Goal: Information Seeking & Learning: Learn about a topic

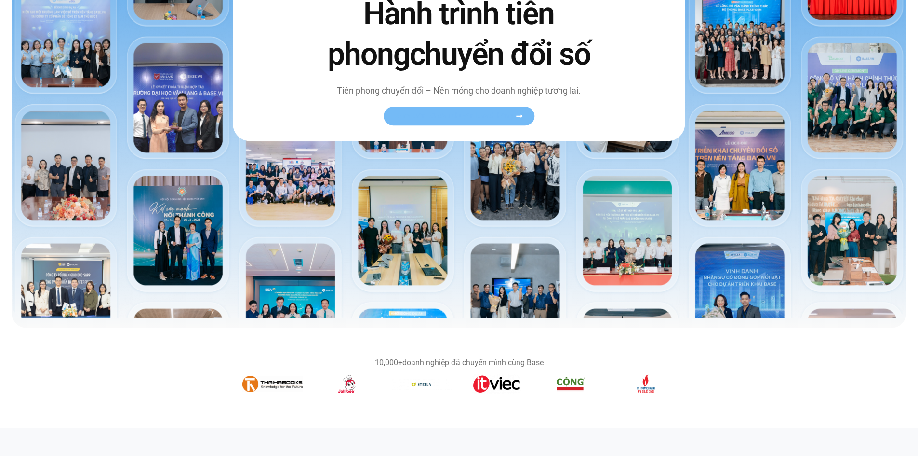
click at [506, 116] on span "Xem toàn bộ câu chuyện khách hàng" at bounding box center [454, 115] width 118 height 7
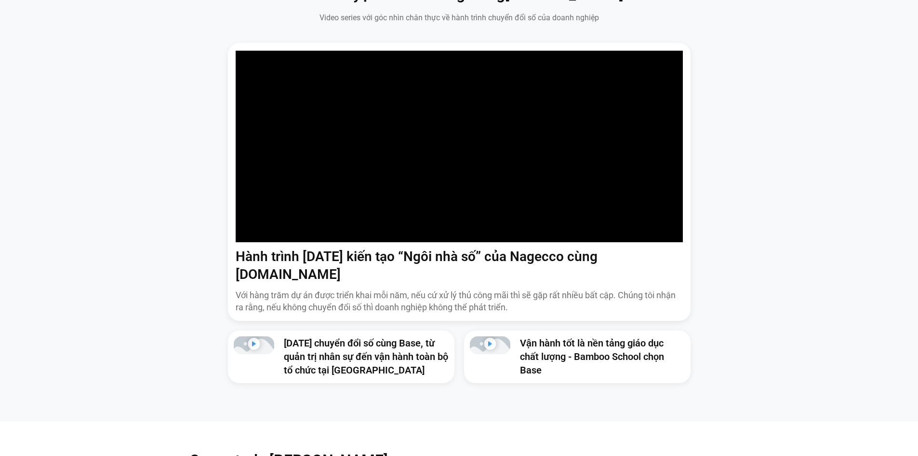
scroll to position [1061, 0]
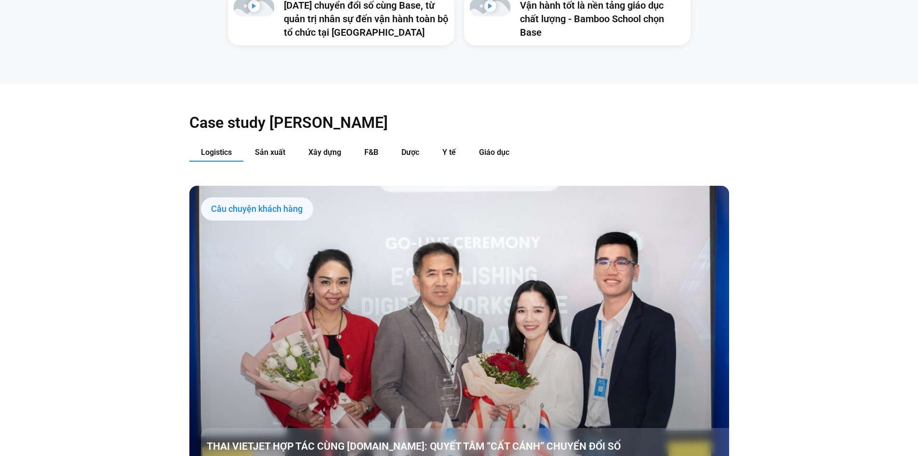
click at [266, 147] on div "Logistics Sản xuất Xây dựng F&B Dược Y tế Giáo dục Câu chuyện khách hàng THAI V…" at bounding box center [459, 397] width 540 height 506
click at [266, 148] on span "Sản xuất" at bounding box center [270, 152] width 30 height 9
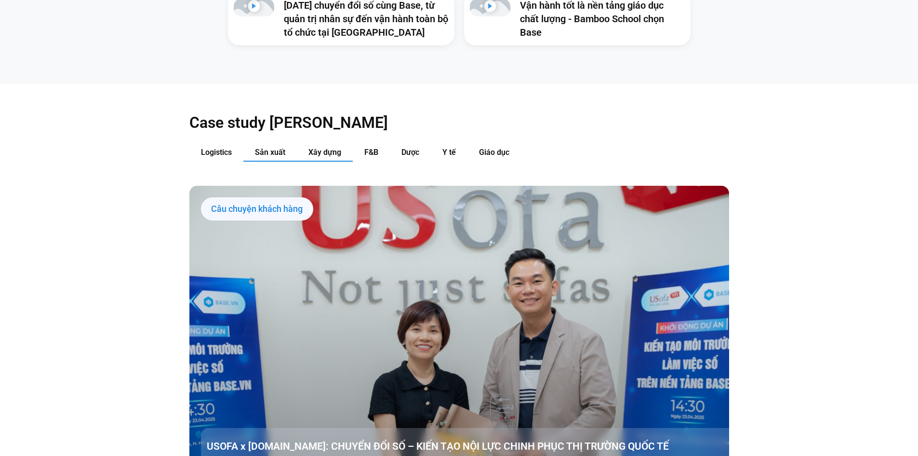
click at [316, 148] on span "Xây dựng" at bounding box center [325, 152] width 33 height 9
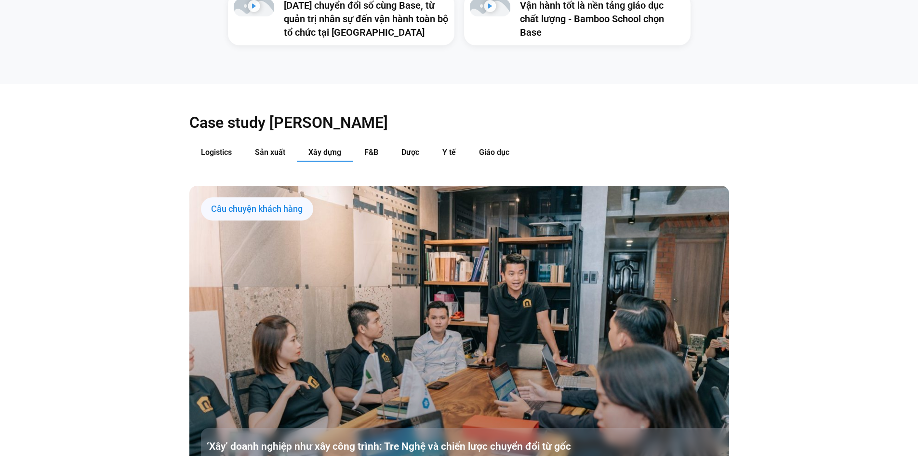
click at [357, 151] on div "Logistics Sản xuất Xây dựng F&B Dược Y tế Giáo dục Câu chuyện khách hàng THAI V…" at bounding box center [459, 397] width 540 height 506
click at [357, 148] on div "Logistics Sản xuất Xây dựng F&B Dược Y tế Giáo dục Câu chuyện khách hàng THAI V…" at bounding box center [459, 397] width 540 height 506
click at [371, 148] on span "F&B" at bounding box center [371, 152] width 14 height 9
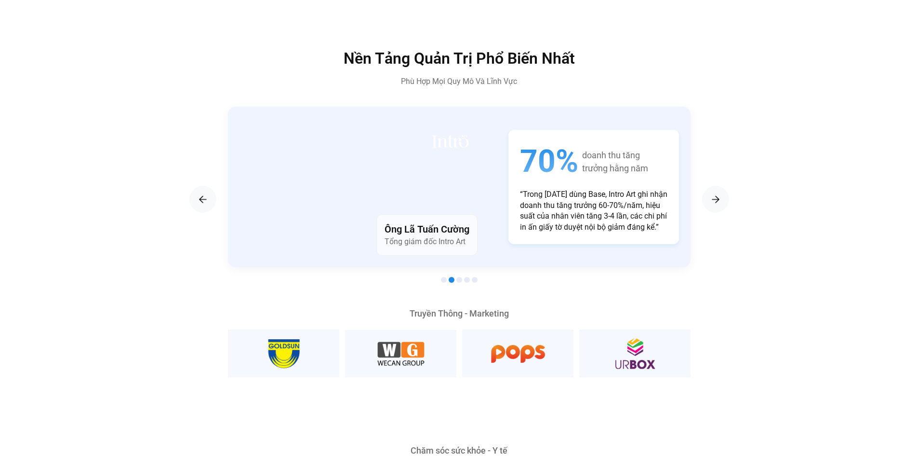
scroll to position [1735, 0]
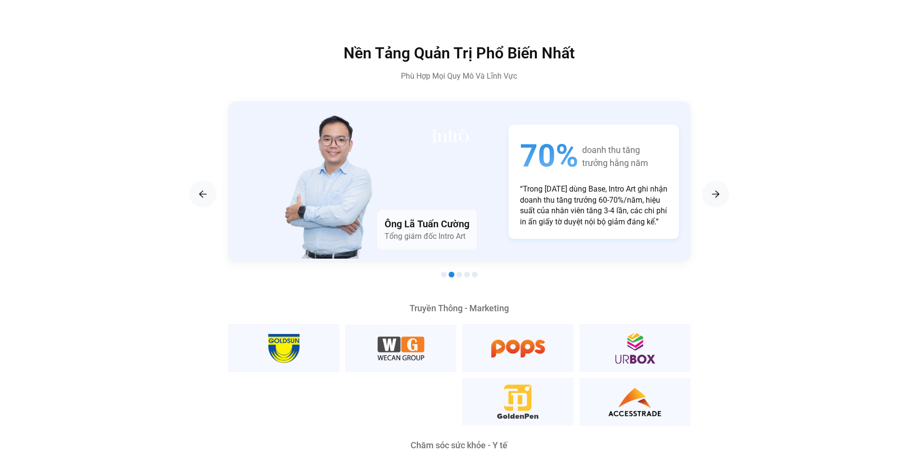
click at [497, 211] on div "70% doanh thu tăng trưởng hằng năm “Trong [DATE] dùng Base, Intro Art ghi nhận …" at bounding box center [594, 181] width 194 height 137
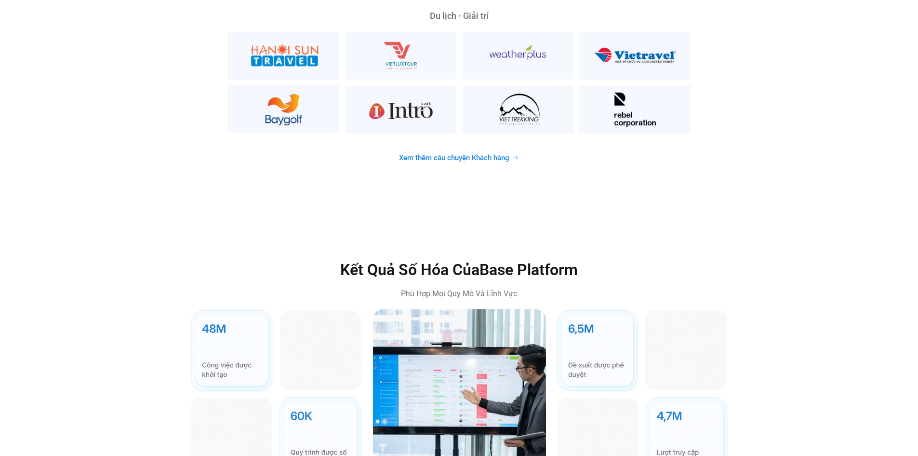
scroll to position [2892, 0]
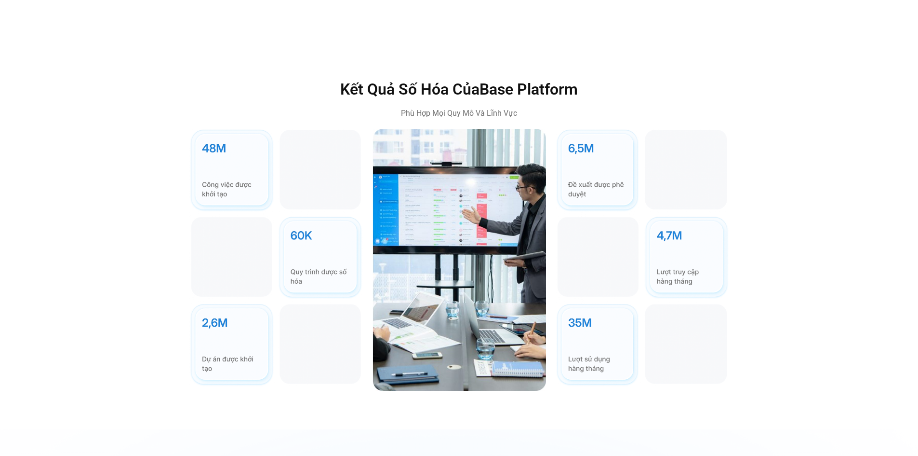
click at [307, 242] on img at bounding box center [276, 257] width 174 height 257
click at [250, 242] on img at bounding box center [276, 257] width 174 height 257
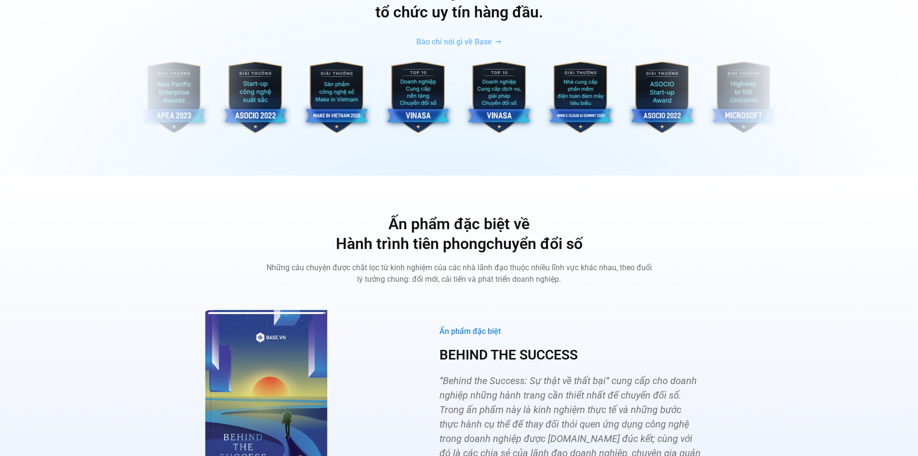
scroll to position [3519, 0]
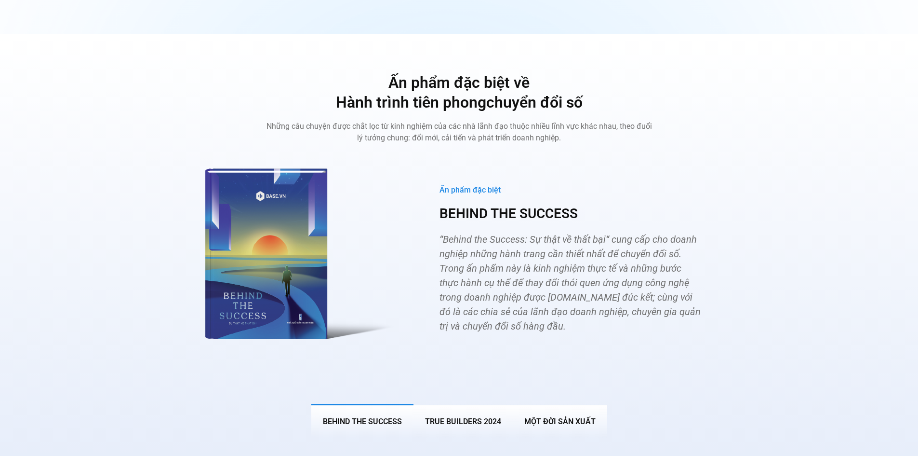
click at [287, 237] on img "Các tab. Mở mục bằng phím Enter hoặc Space, đóng bằng phím Esc và di chuyển bằn…" at bounding box center [295, 250] width 212 height 195
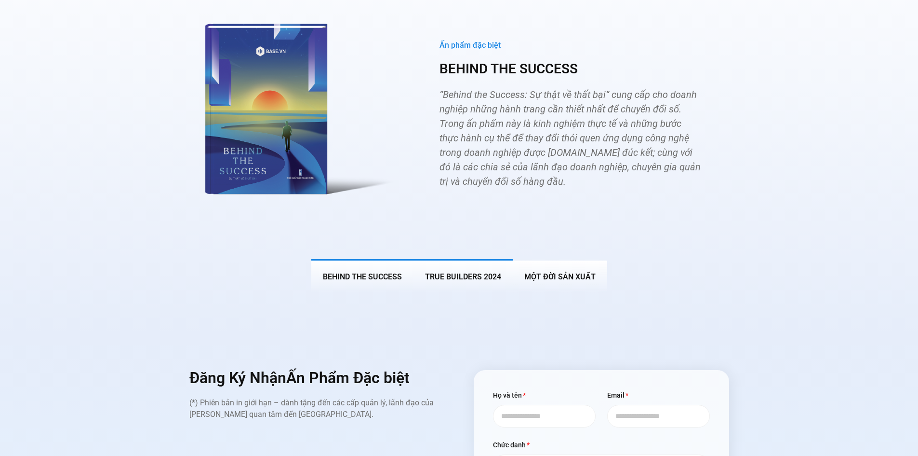
click at [456, 272] on span "True Builders 2024" at bounding box center [463, 276] width 76 height 9
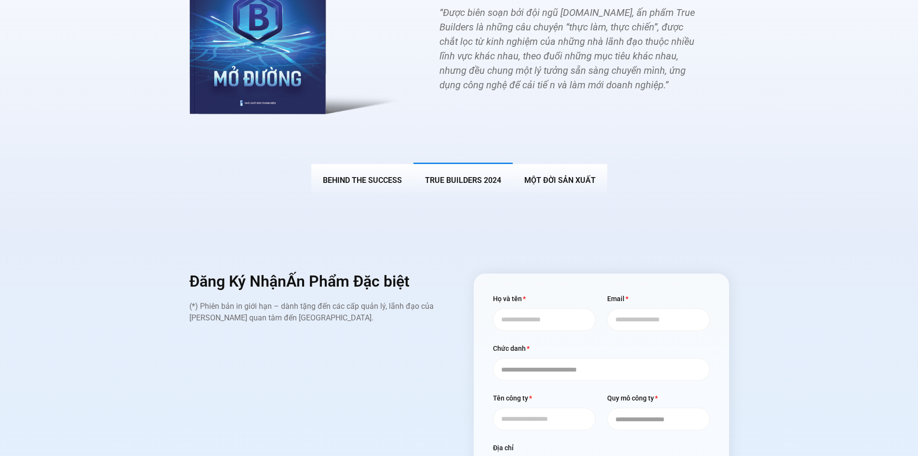
click at [564, 185] on div "Ấn phẩm đặc biệt về Hành trình tiên phong chuyển đổi số Những câu chuyện được c…" at bounding box center [459, 21] width 918 height 427
click at [560, 171] on button "MỘT ĐỜI SẢN XUẤT" at bounding box center [560, 179] width 94 height 34
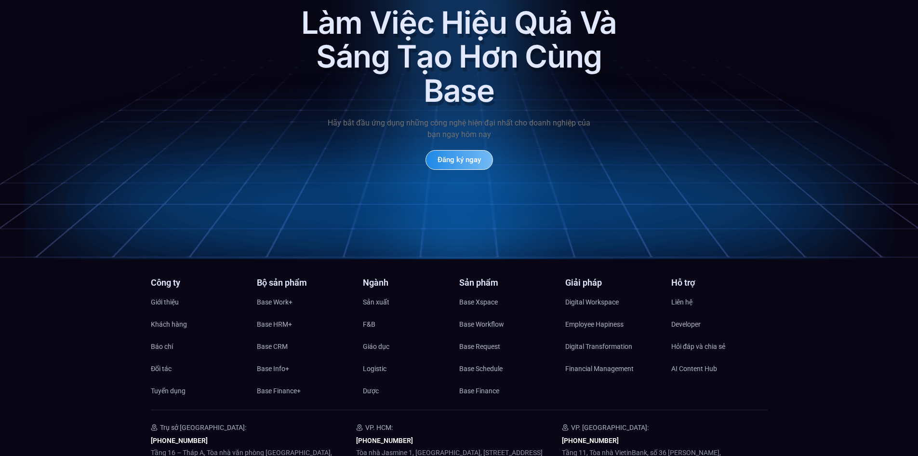
scroll to position [4652, 0]
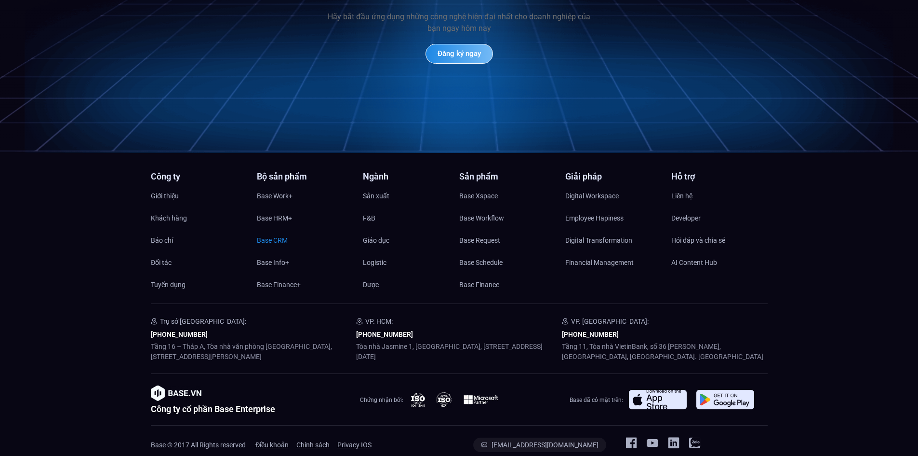
click at [275, 233] on span "Base CRM" at bounding box center [272, 240] width 31 height 14
